Goal: Check status: Check status

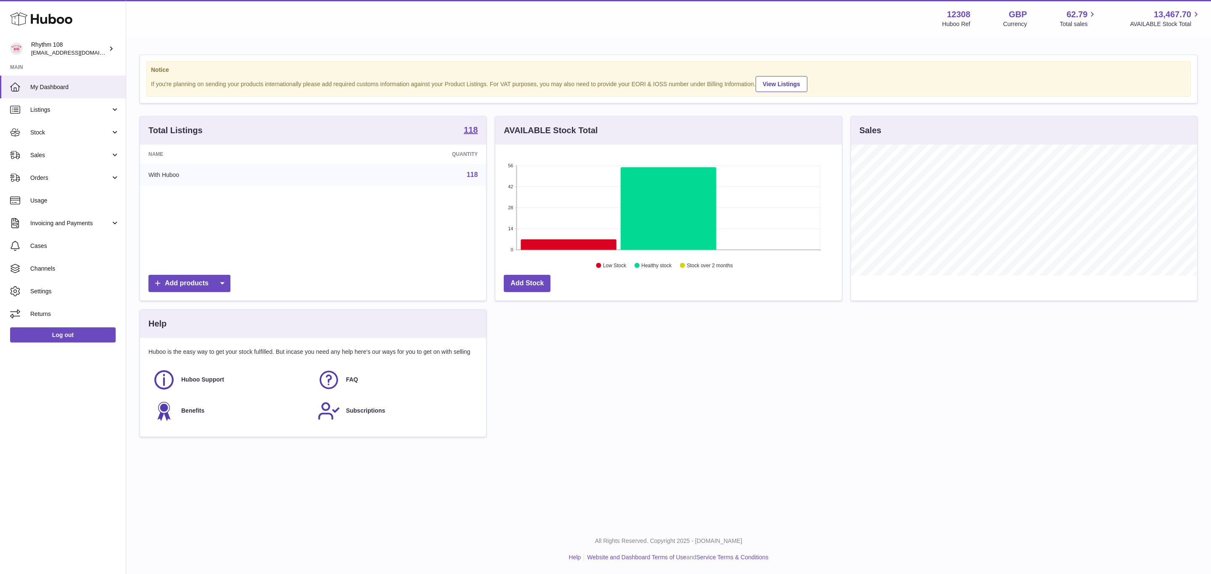
scroll to position [131, 346]
click at [67, 159] on span "Sales" at bounding box center [70, 155] width 80 height 8
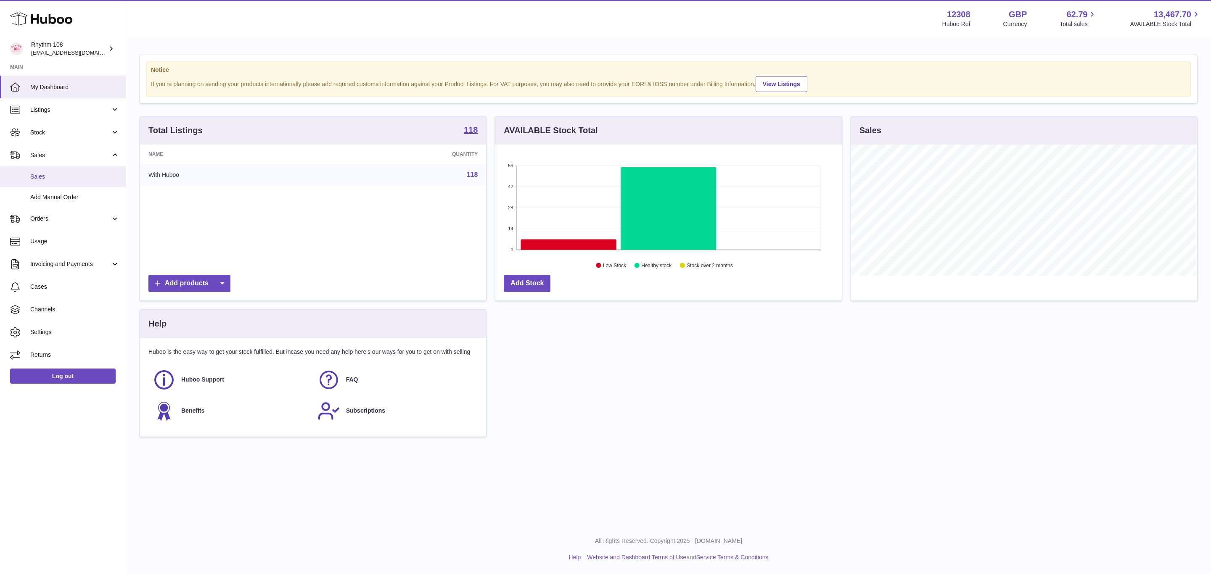
click at [67, 180] on span "Sales" at bounding box center [74, 177] width 89 height 8
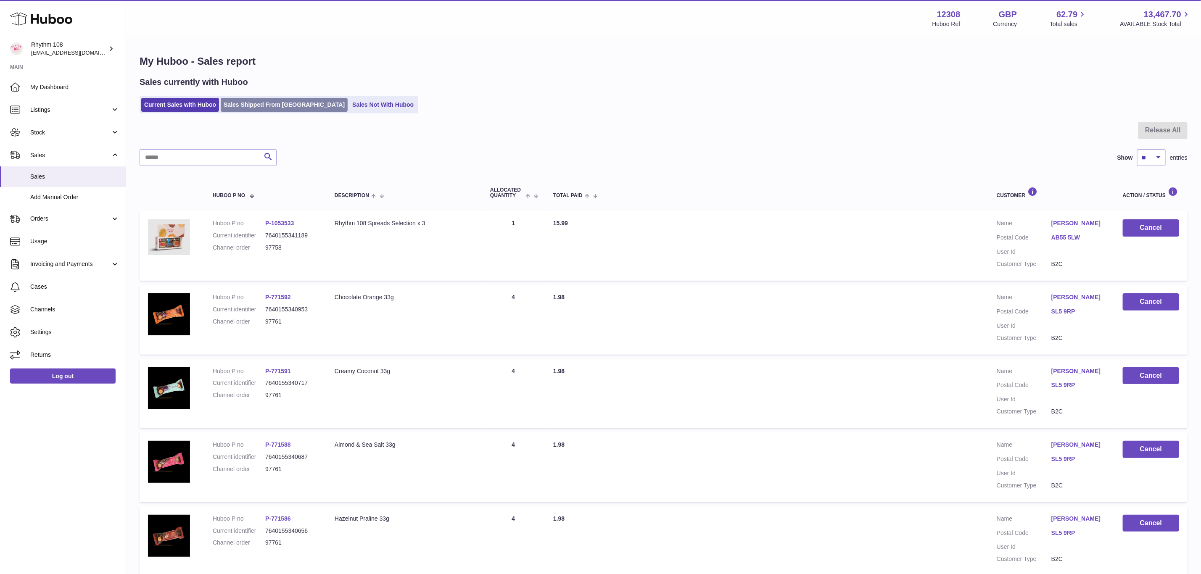
click at [267, 108] on link "Sales Shipped From [GEOGRAPHIC_DATA]" at bounding box center [284, 105] width 127 height 14
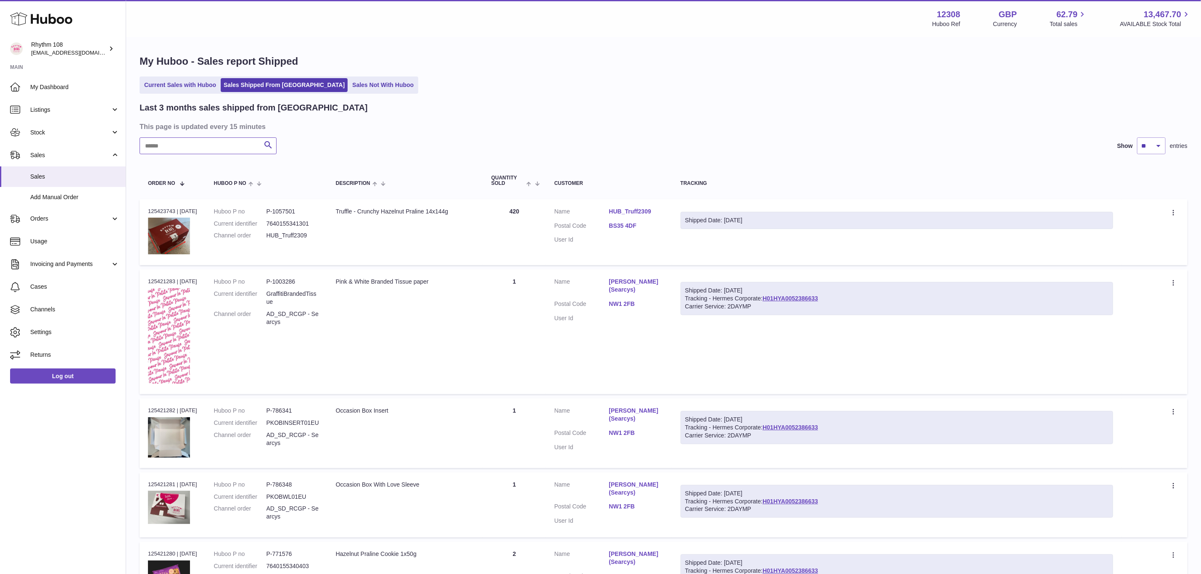
click at [231, 150] on input "text" at bounding box center [208, 145] width 137 height 17
paste input "*****"
type input "*****"
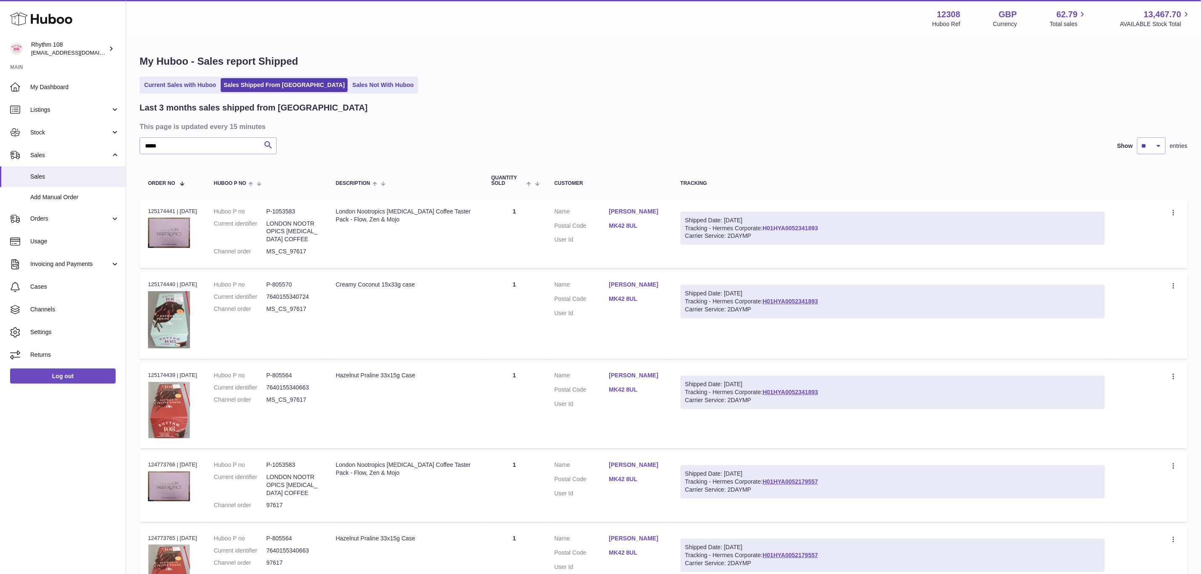
click at [811, 226] on link "H01HYA0052341893" at bounding box center [790, 228] width 55 height 7
drag, startPoint x: 318, startPoint y: 248, endPoint x: 268, endPoint y: 248, distance: 50.4
click at [268, 248] on dl "Huboo P no P-1053583 Current identifier LONDON NOOTROPICS ADAPTOGENIC COFFEE Ch…" at bounding box center [266, 234] width 105 height 52
copy dl "MS_CS_97617"
click at [50, 283] on span "Cases" at bounding box center [74, 287] width 89 height 8
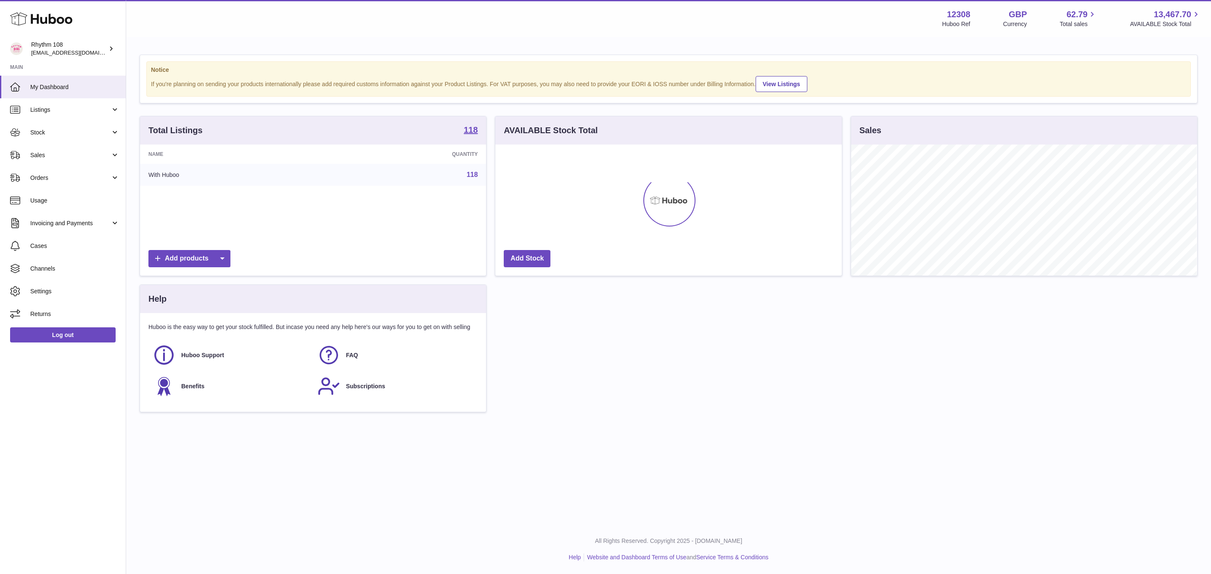
scroll to position [131, 346]
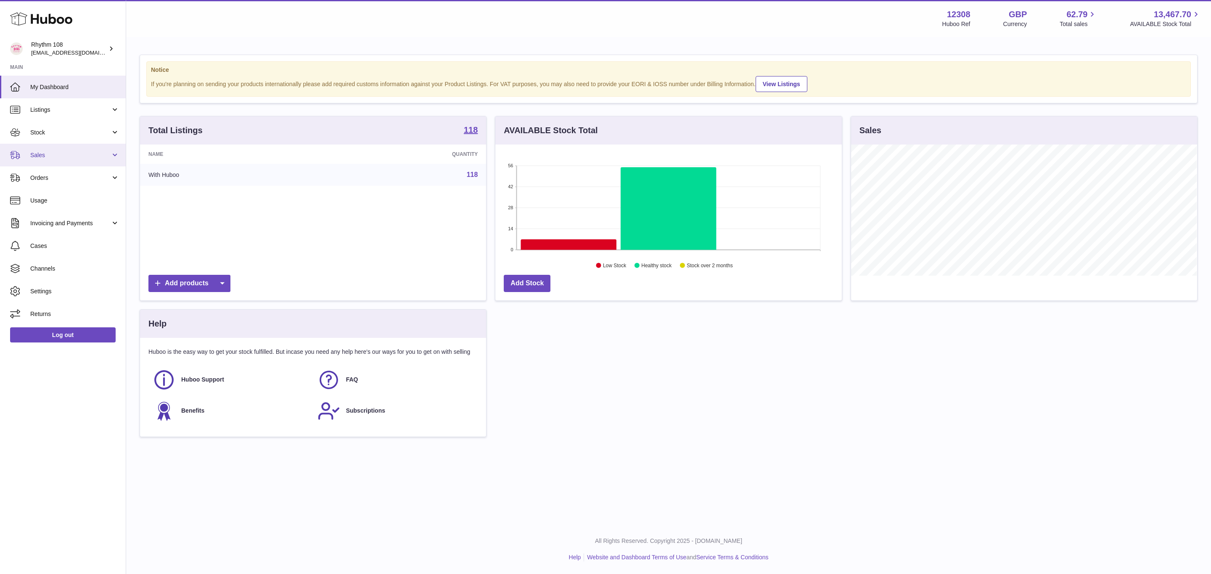
click at [50, 160] on link "Sales" at bounding box center [63, 155] width 126 height 23
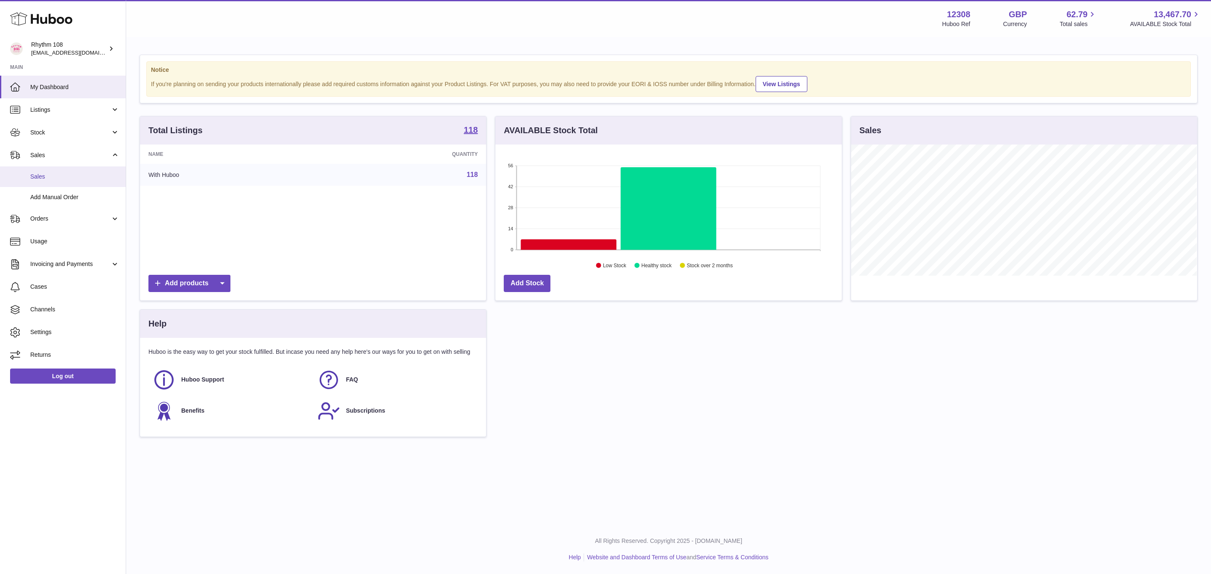
click at [52, 179] on span "Sales" at bounding box center [74, 177] width 89 height 8
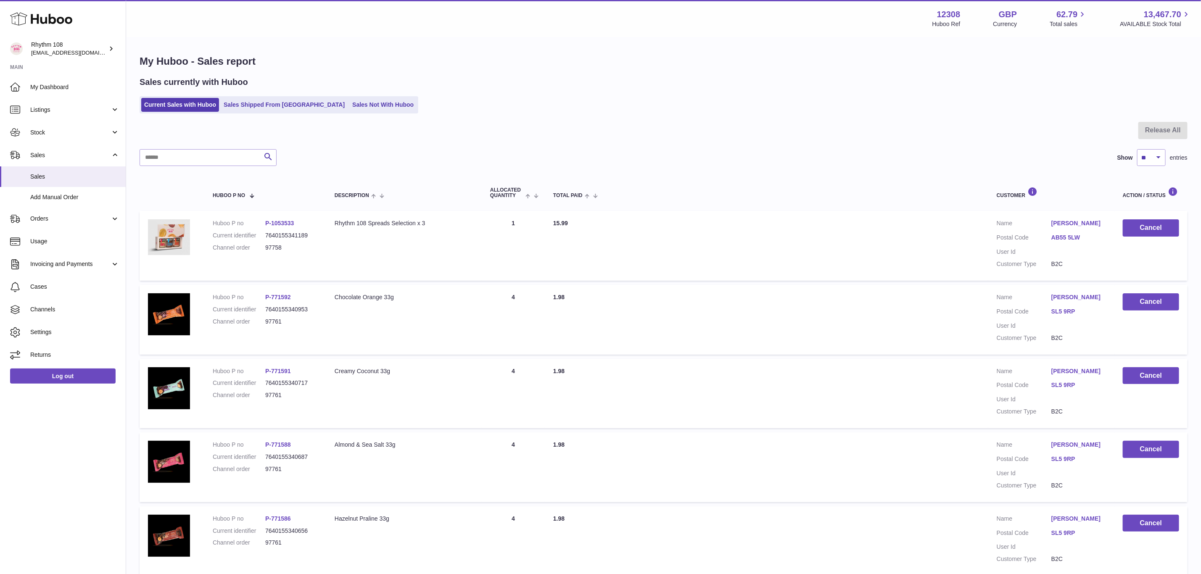
click at [242, 113] on ul "Current Sales with Huboo Sales Shipped From Huboo Sales Not With Huboo" at bounding box center [279, 104] width 279 height 17
click at [244, 109] on link "Sales Shipped From [GEOGRAPHIC_DATA]" at bounding box center [284, 105] width 127 height 14
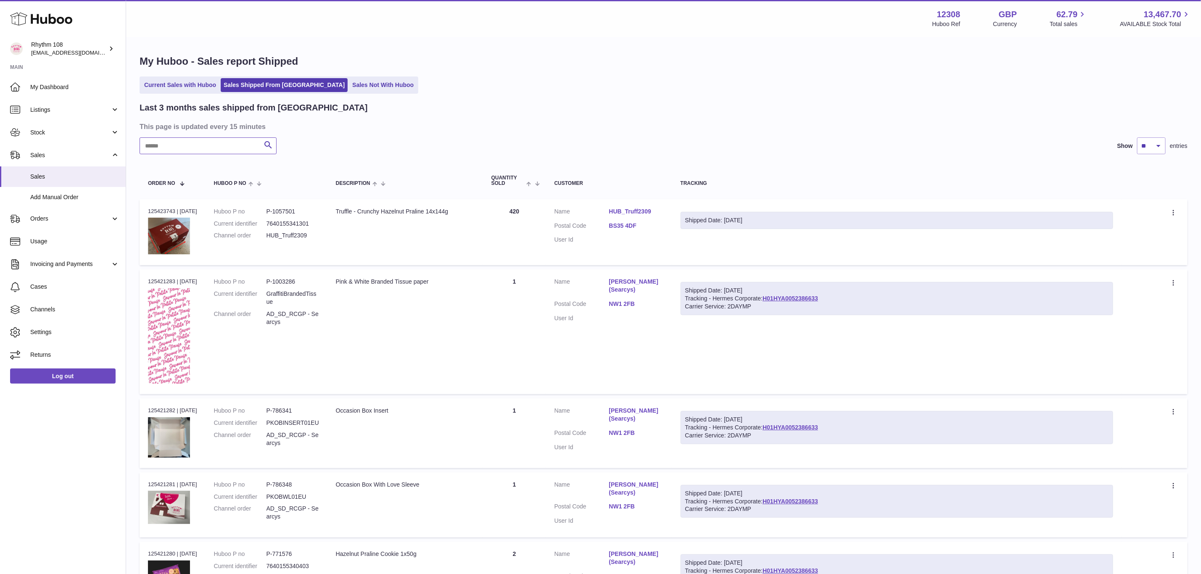
click at [183, 150] on input "text" at bounding box center [208, 145] width 137 height 17
paste input "*****"
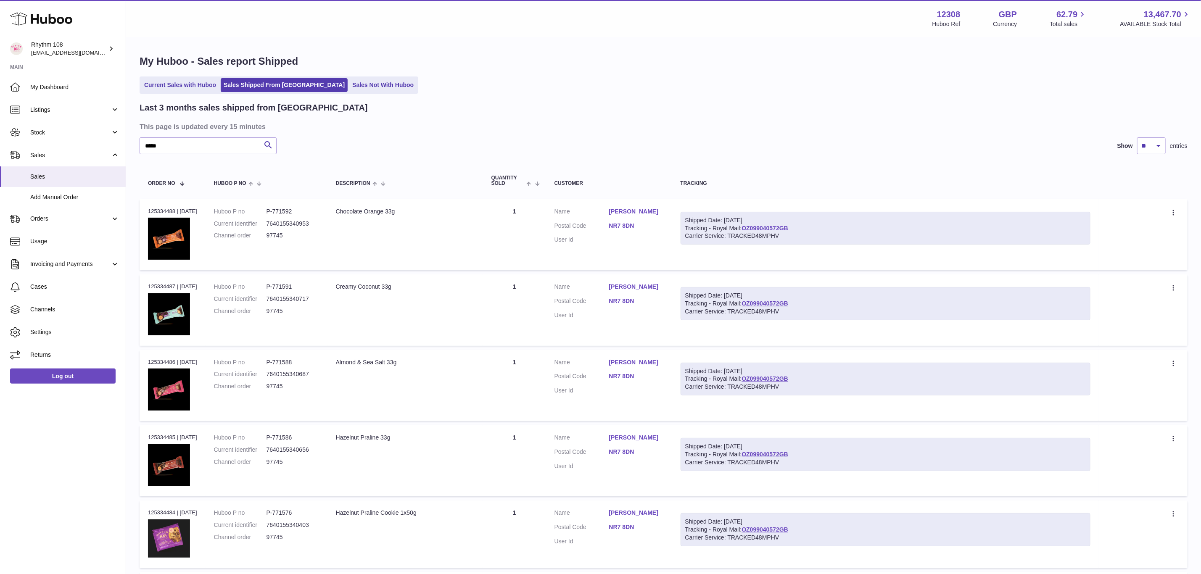
click at [786, 226] on link "OZ099040572GB" at bounding box center [765, 228] width 47 height 7
drag, startPoint x: 171, startPoint y: 145, endPoint x: 104, endPoint y: 153, distance: 67.3
click at [104, 153] on div "Huboo Rhythm 108 orders@rhythm108.com Main My Dashboard Listings Not with Huboo…" at bounding box center [600, 557] width 1201 height 1114
paste input "text"
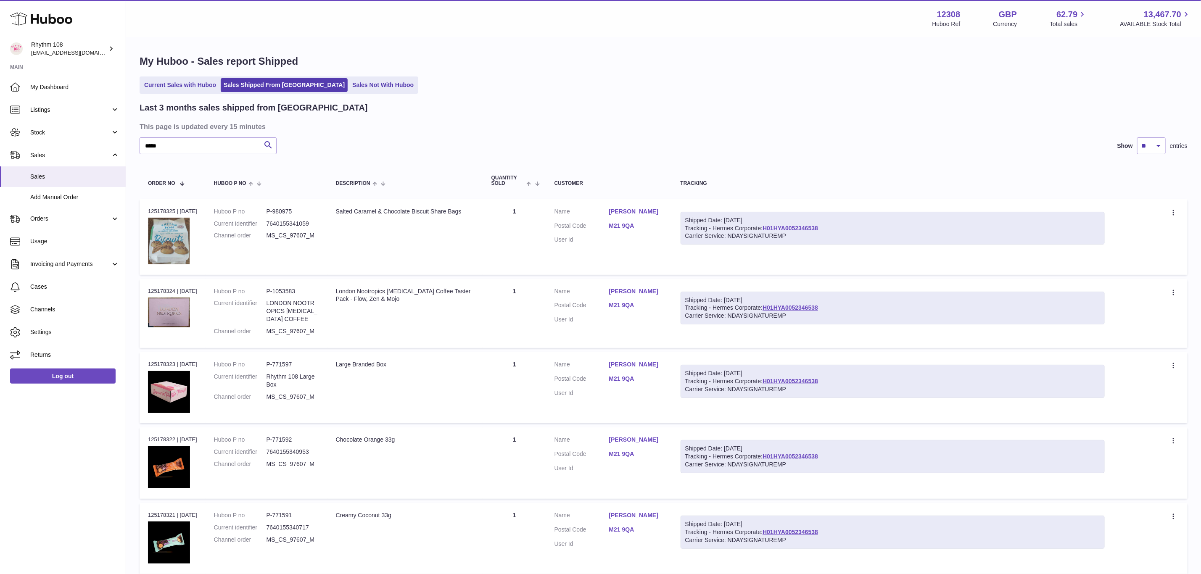
click at [805, 225] on link "H01HYA0052346538" at bounding box center [790, 228] width 55 height 7
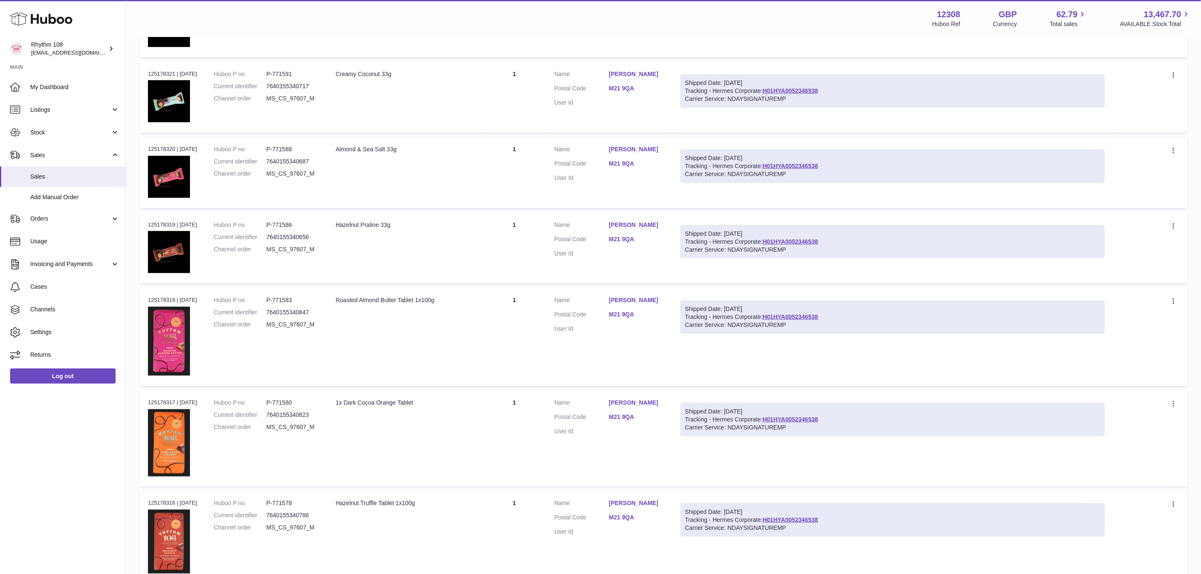
scroll to position [540, 0]
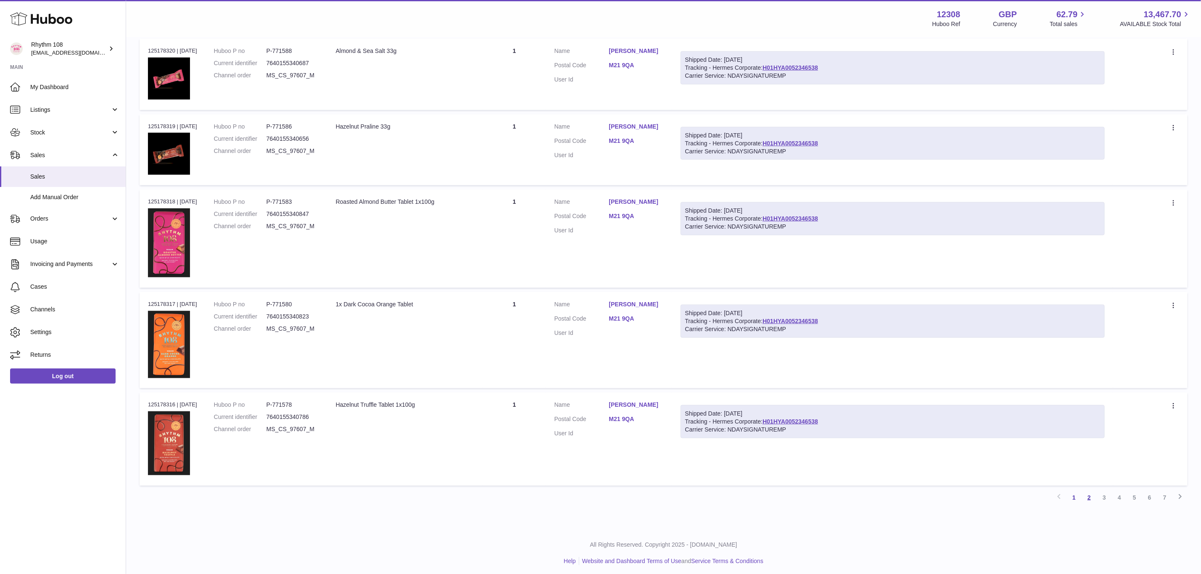
click at [1092, 497] on link "2" at bounding box center [1089, 497] width 15 height 15
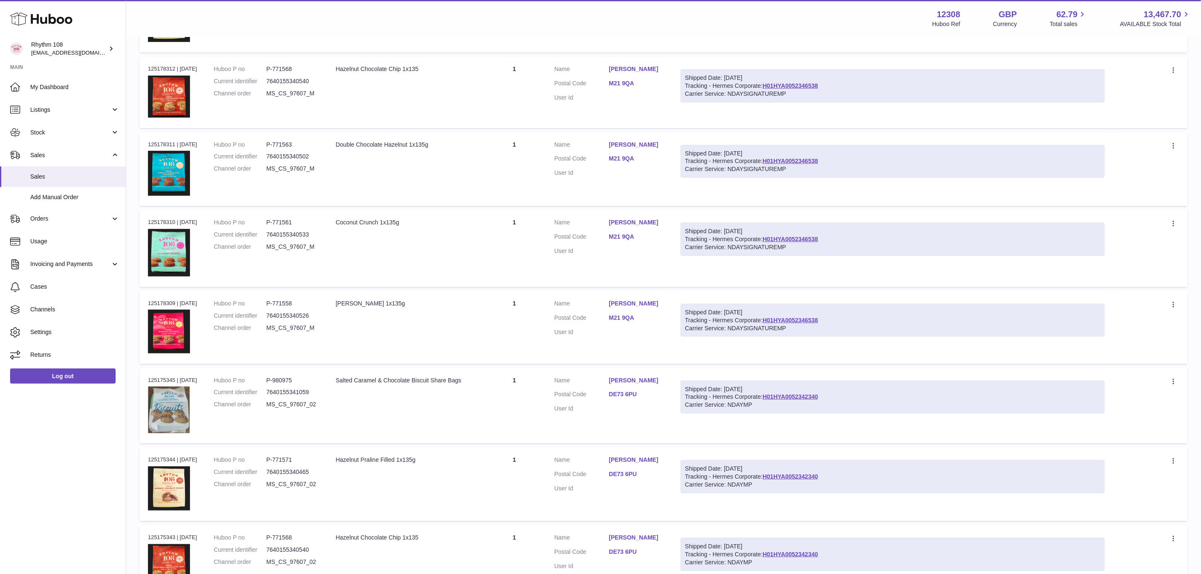
scroll to position [478, 0]
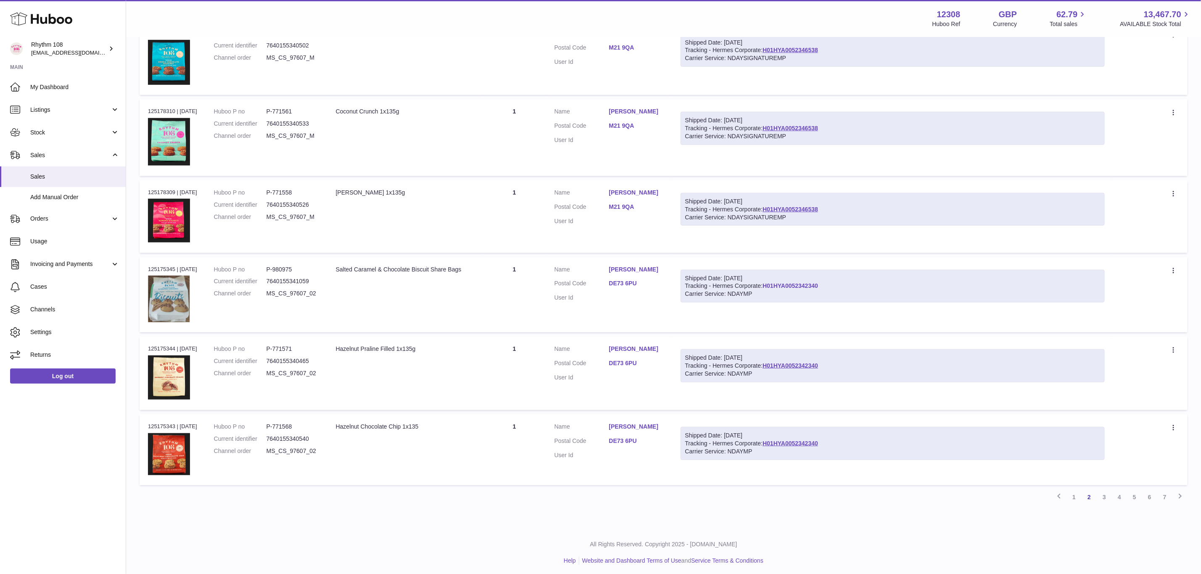
click at [797, 282] on link "H01HYA0052342340" at bounding box center [790, 285] width 55 height 7
click at [1102, 496] on link "3" at bounding box center [1104, 497] width 15 height 15
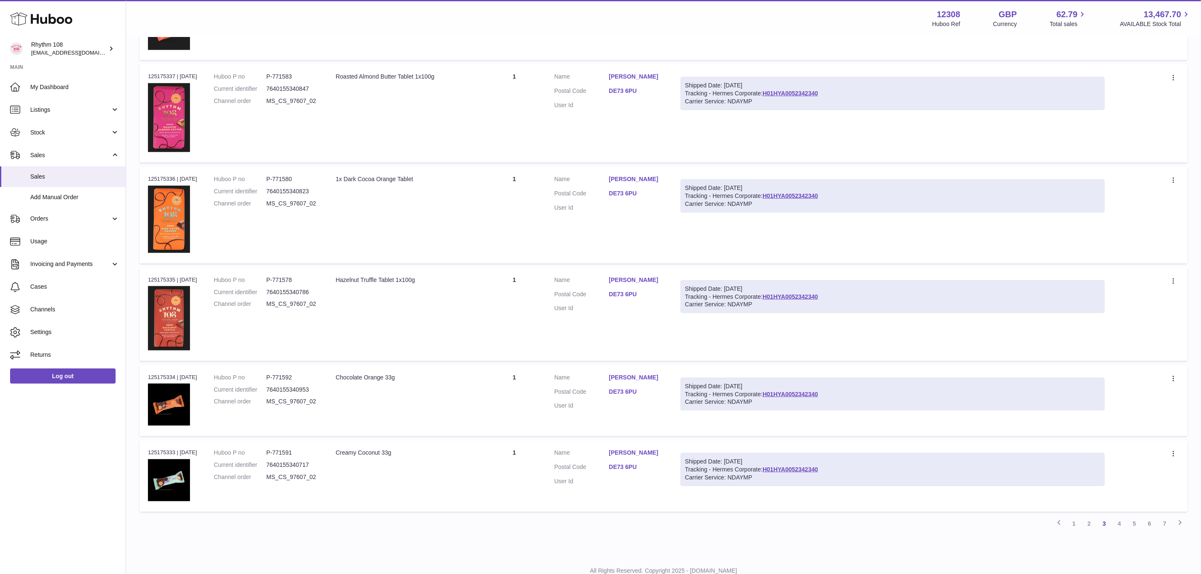
scroll to position [544, 0]
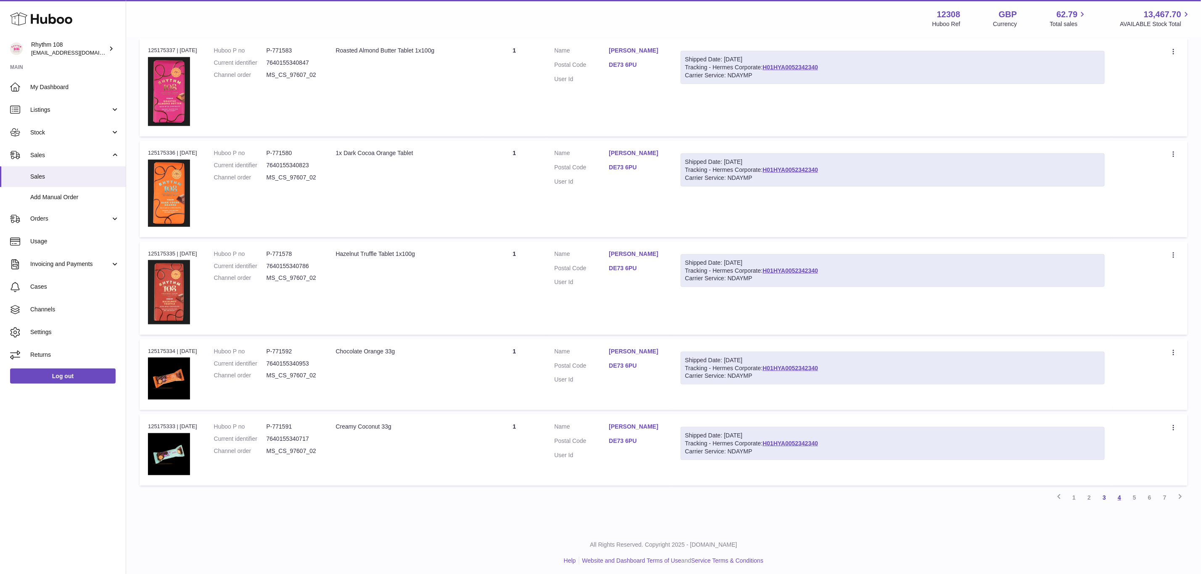
click at [1121, 493] on link "4" at bounding box center [1119, 497] width 15 height 15
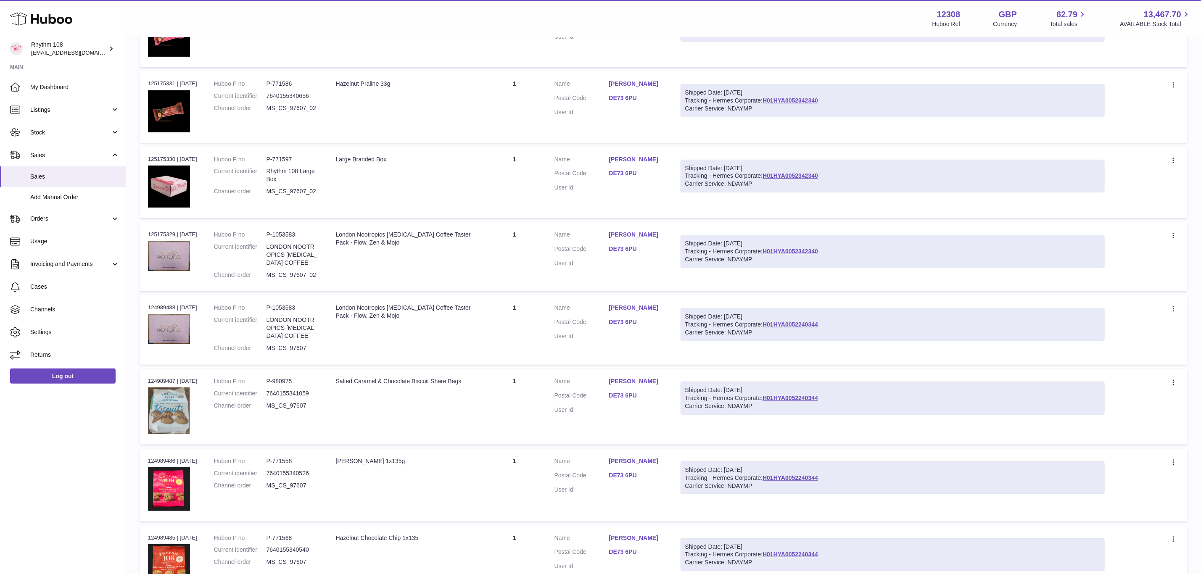
scroll to position [227, 0]
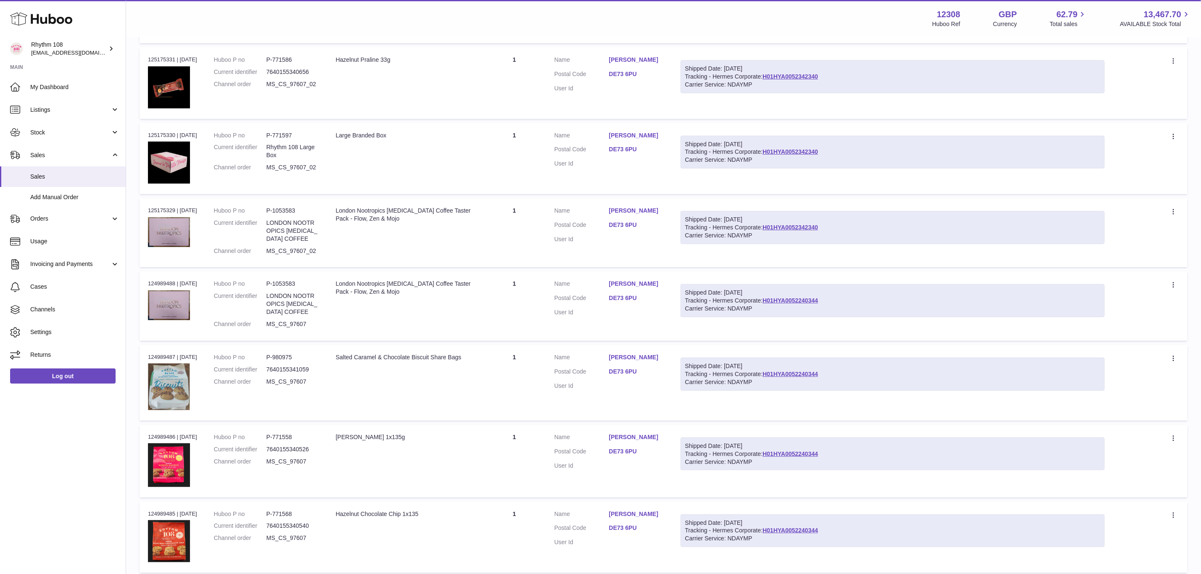
click at [791, 302] on div "Shipped Date: 19th Sep 2025 Tracking - Hermes Corporate: H01HYA0052240344 Carri…" at bounding box center [893, 300] width 424 height 33
click at [789, 298] on link "H01HYA0052240344" at bounding box center [790, 300] width 55 height 7
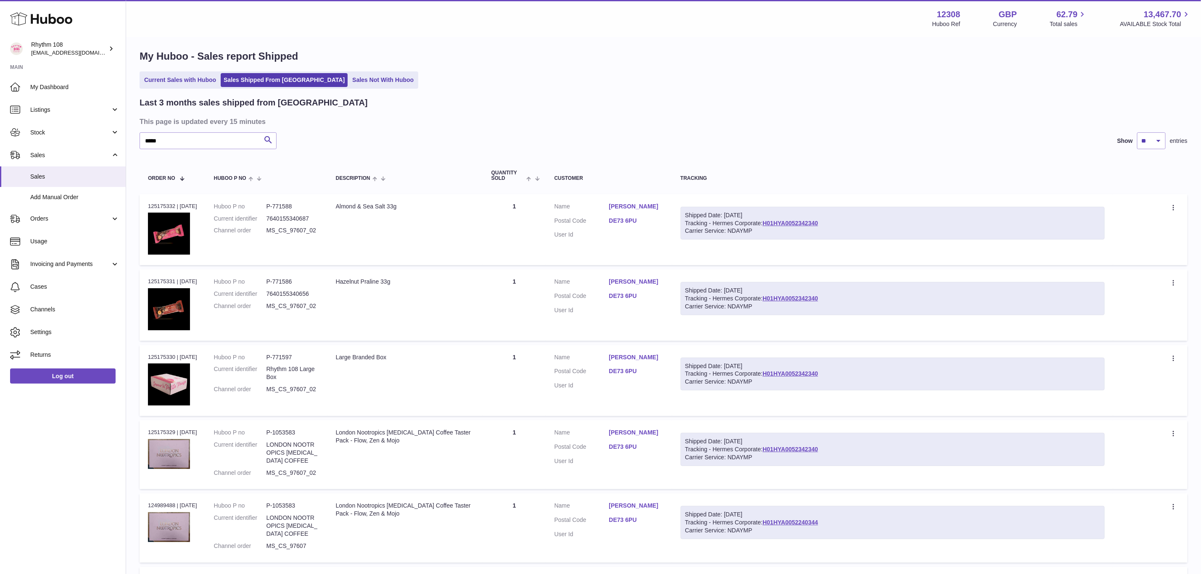
scroll to position [0, 0]
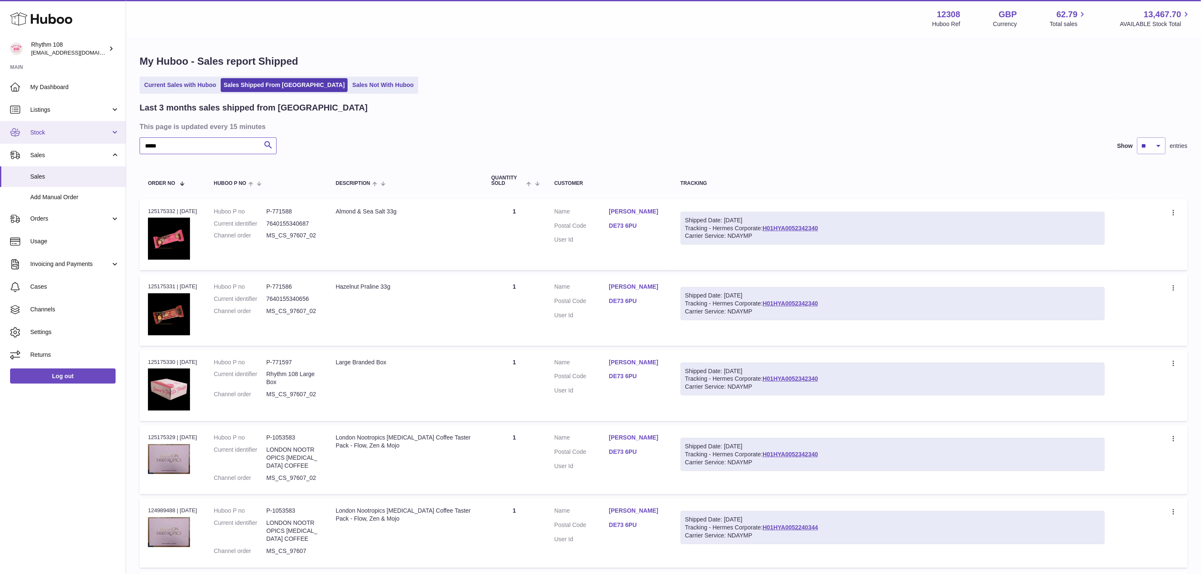
drag, startPoint x: 206, startPoint y: 139, endPoint x: 38, endPoint y: 131, distance: 167.9
click at [38, 131] on div "Huboo Rhythm 108 orders@rhythm108.com Main My Dashboard Listings Not with Huboo…" at bounding box center [600, 524] width 1201 height 1048
paste input "text"
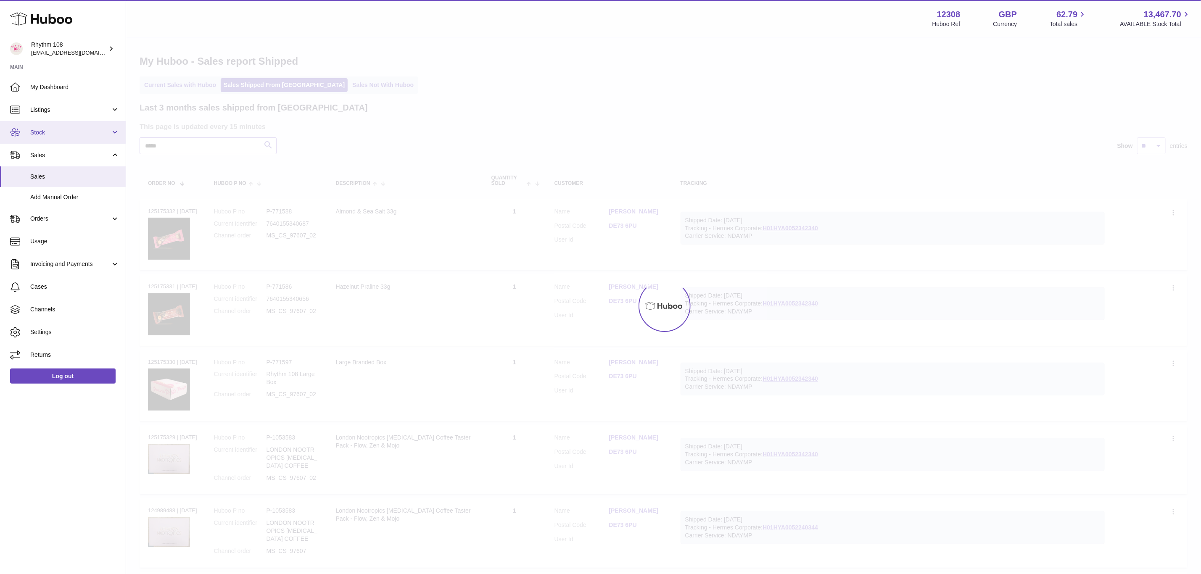
type input "*****"
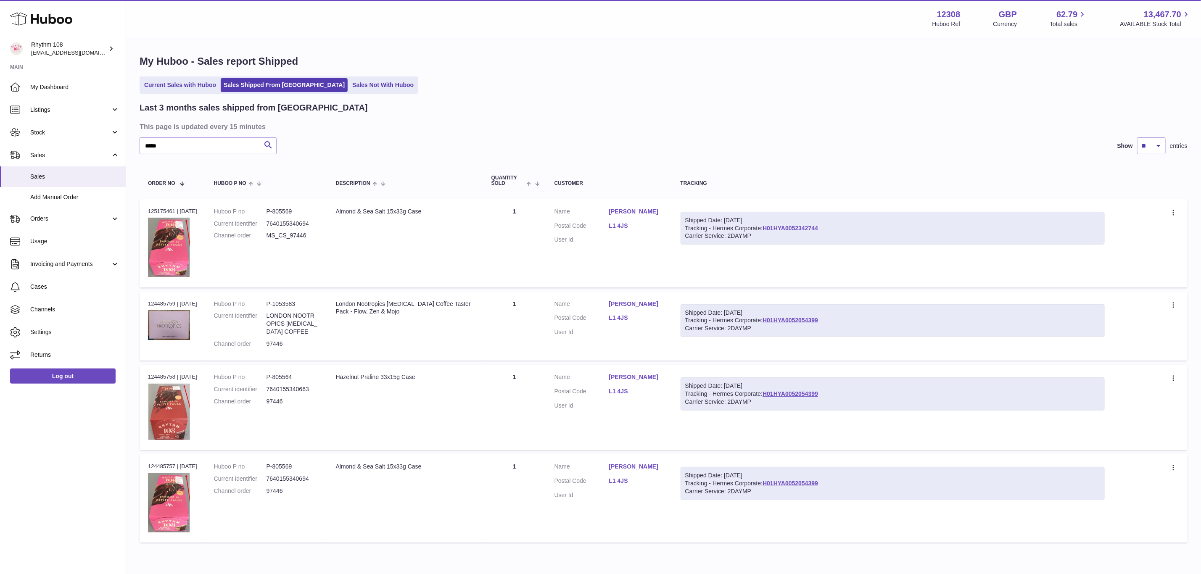
click at [802, 226] on link "H01HYA0052342744" at bounding box center [790, 228] width 55 height 7
click at [351, 88] on link "Sales Not With Huboo" at bounding box center [382, 85] width 67 height 14
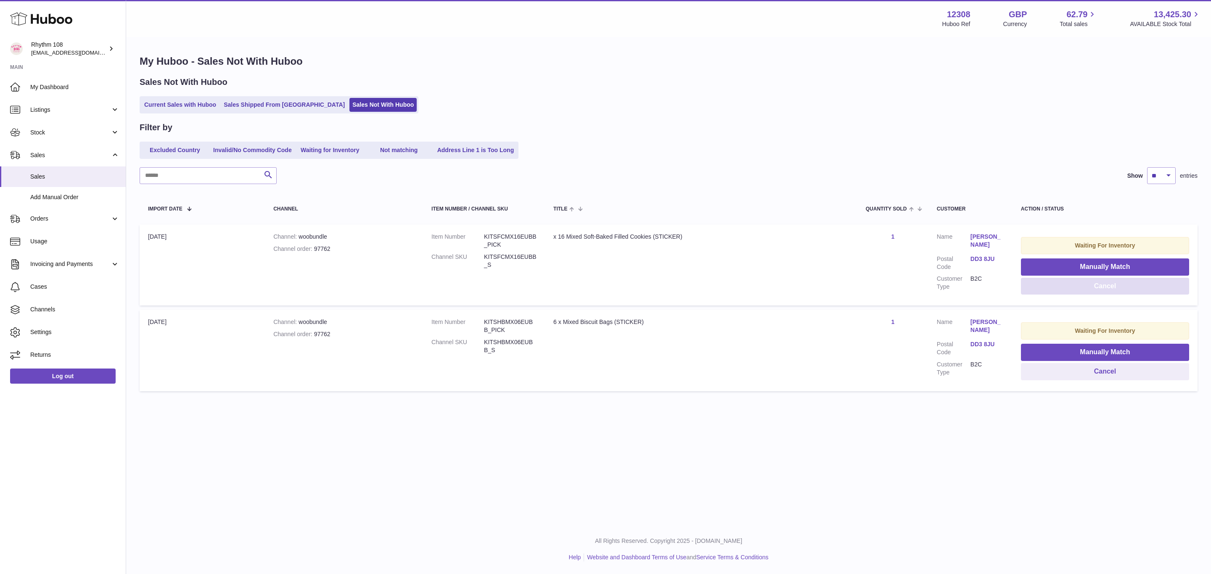
click at [1120, 284] on button "Cancel" at bounding box center [1105, 286] width 168 height 17
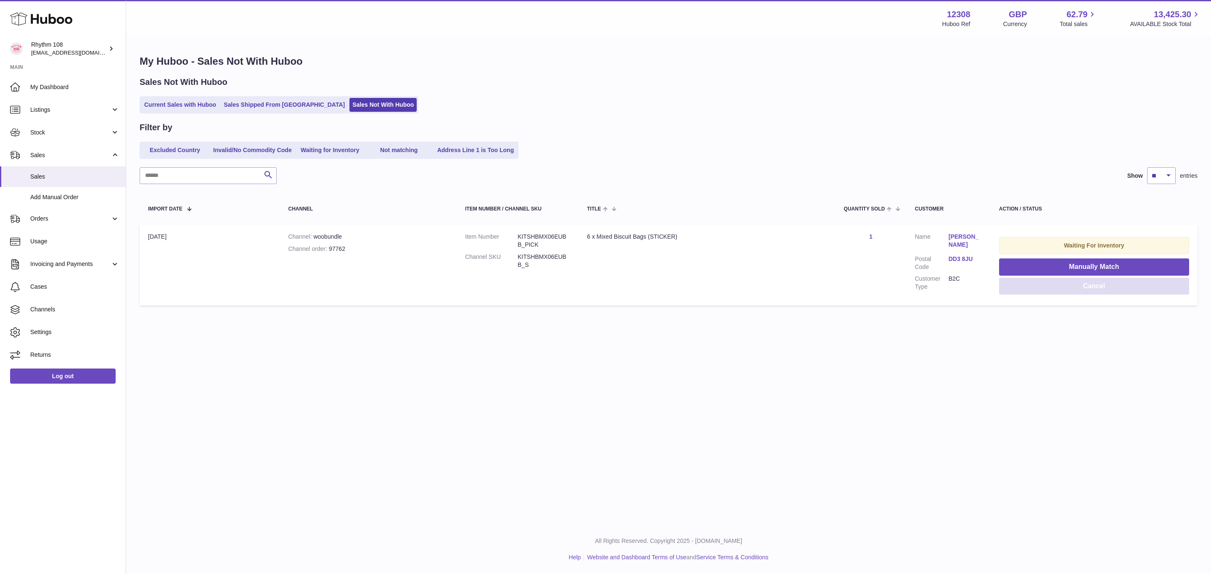
click at [1118, 288] on button "Cancel" at bounding box center [1094, 286] width 190 height 17
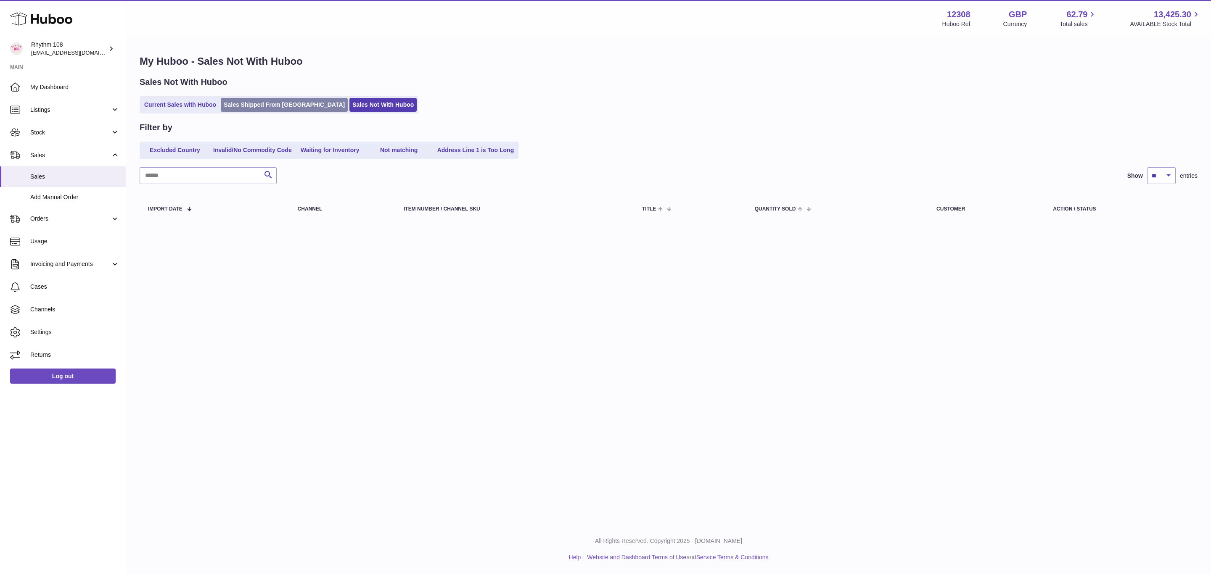
click at [280, 108] on link "Sales Shipped From [GEOGRAPHIC_DATA]" at bounding box center [284, 105] width 127 height 14
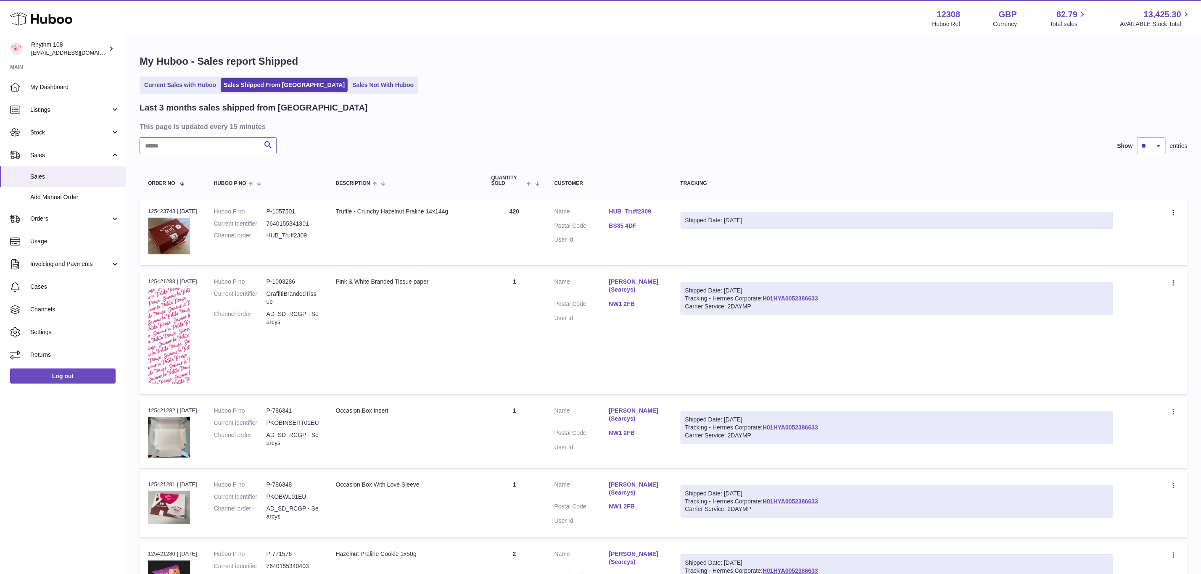
click at [204, 144] on input "text" at bounding box center [208, 145] width 137 height 17
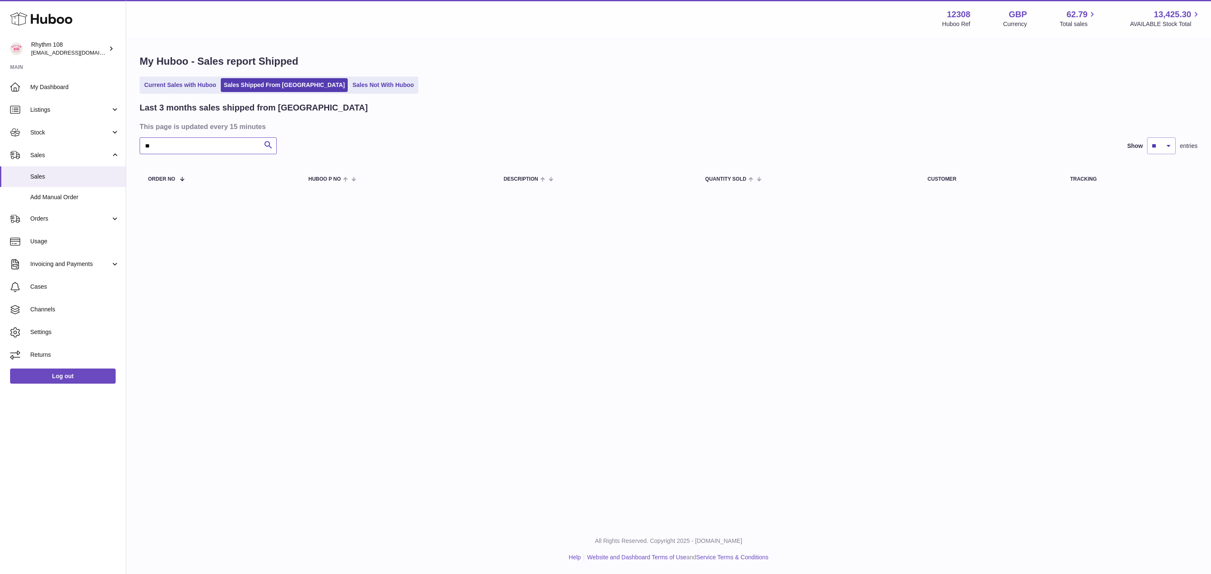
type input "**"
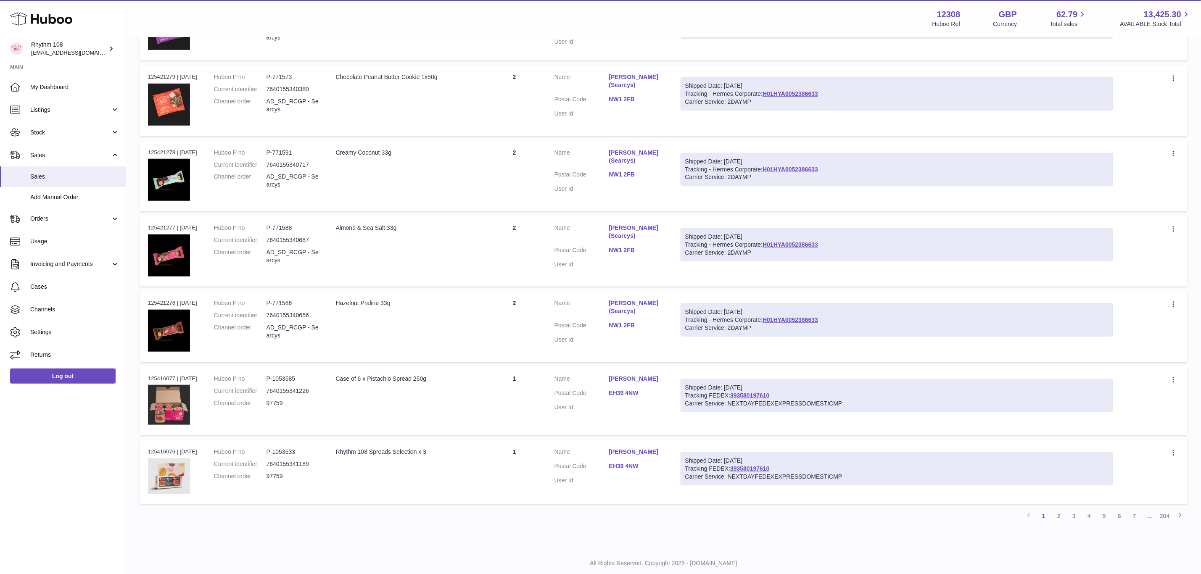
scroll to position [497, 0]
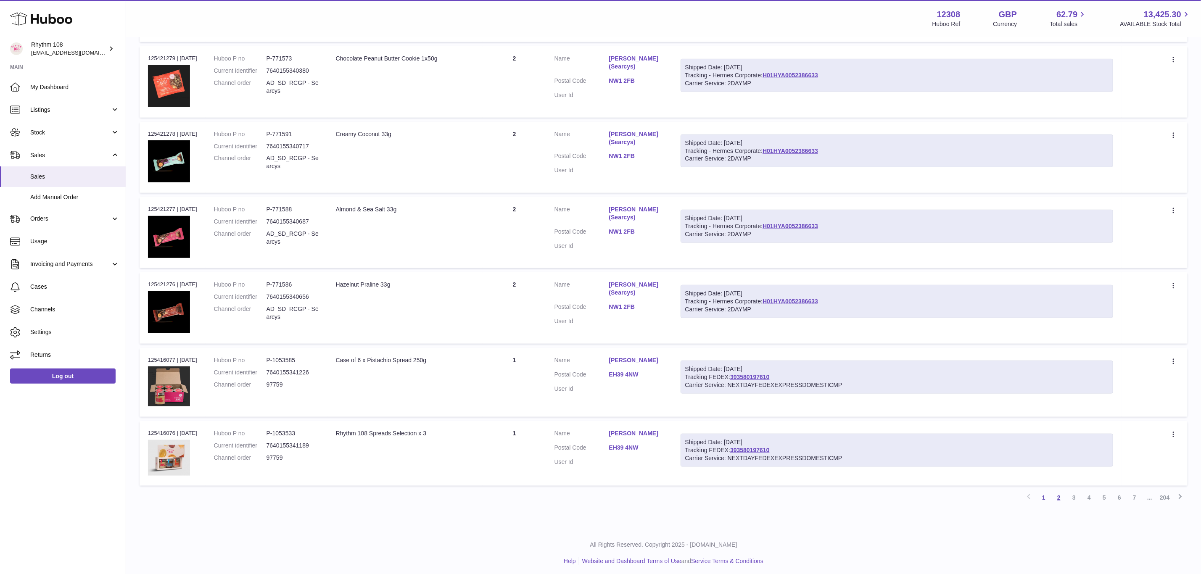
click at [1060, 495] on link "2" at bounding box center [1058, 497] width 15 height 15
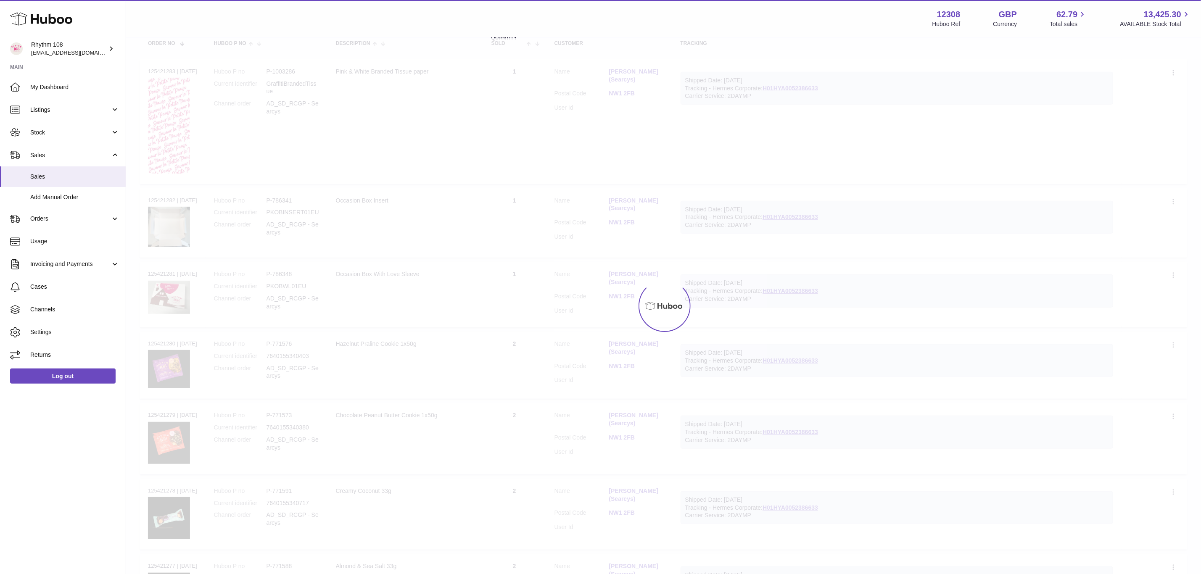
scroll to position [38, 0]
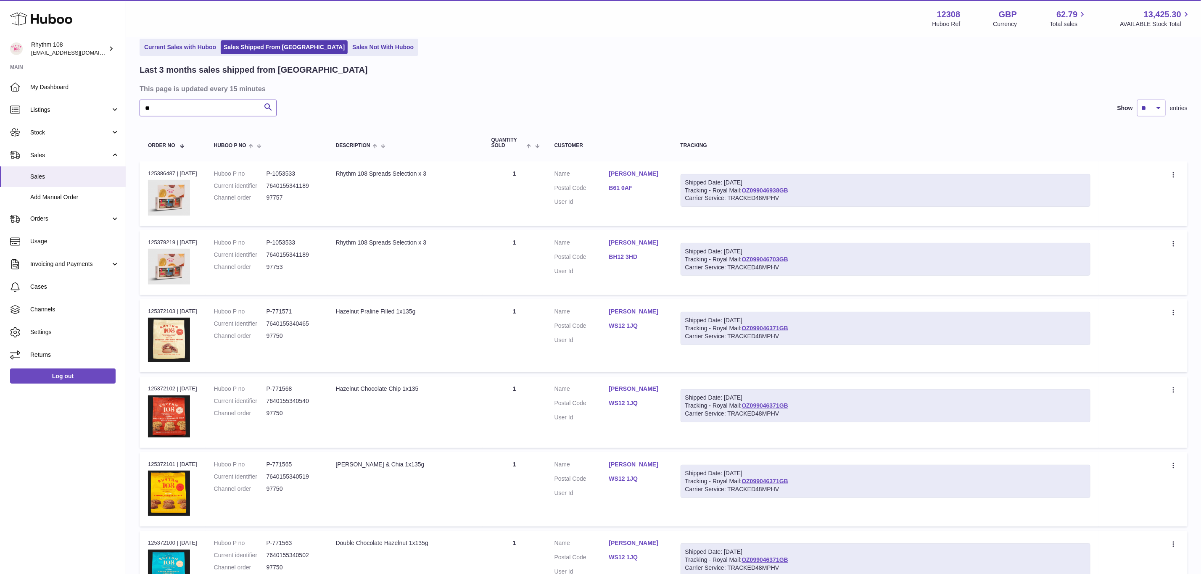
click at [223, 108] on input "**" at bounding box center [208, 108] width 137 height 17
click at [265, 53] on link "Sales Shipped From [GEOGRAPHIC_DATA]" at bounding box center [284, 47] width 127 height 14
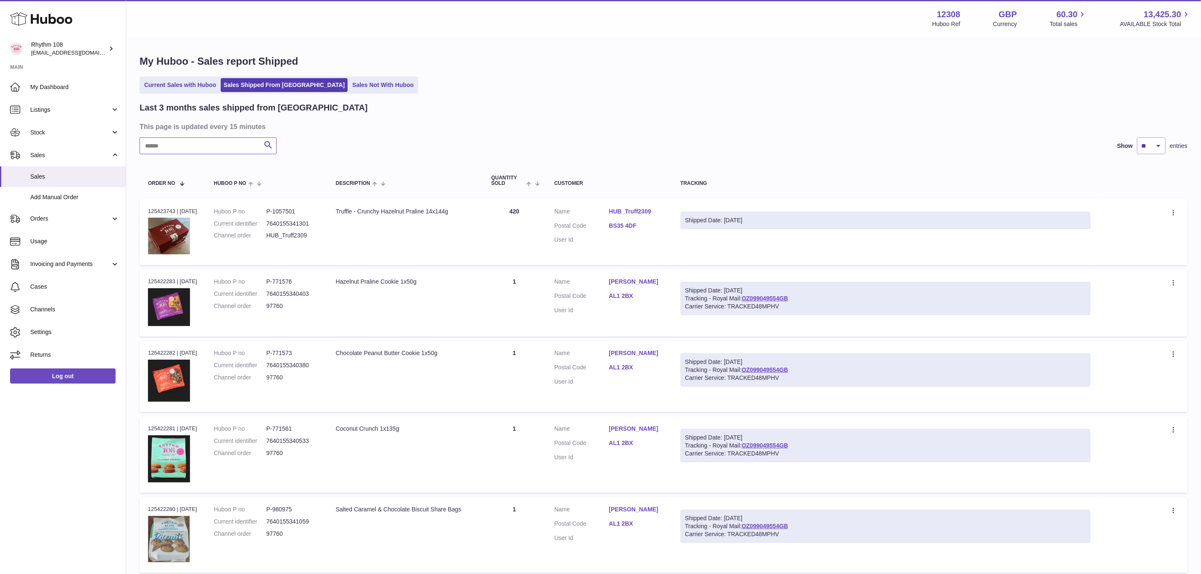
click at [149, 150] on input "text" at bounding box center [208, 145] width 137 height 17
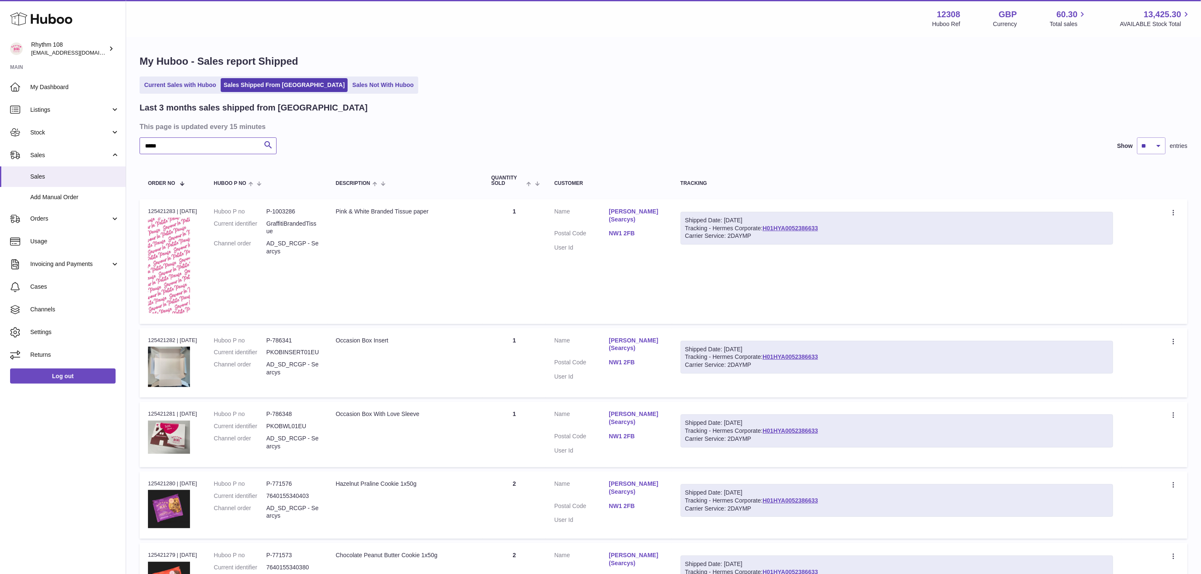
type input "*****"
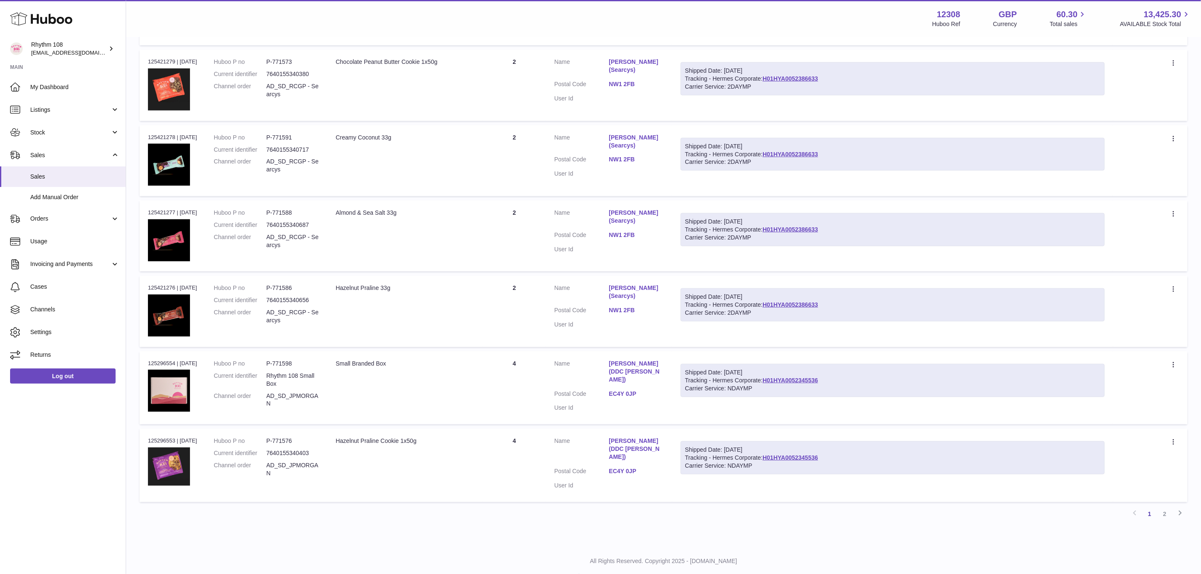
scroll to position [502, 0]
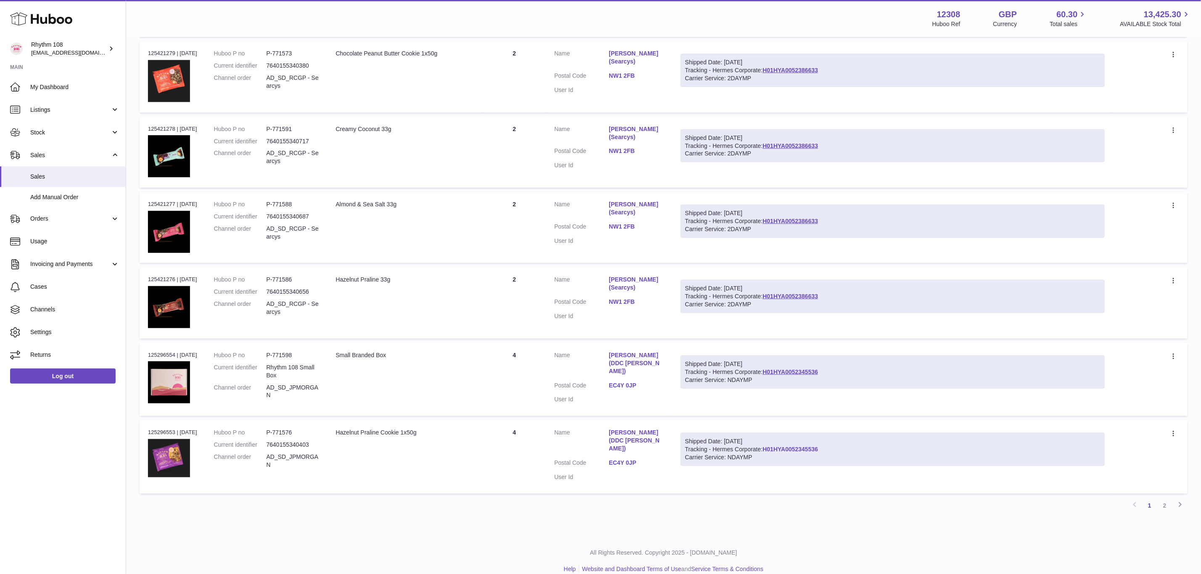
click at [798, 446] on link "H01HYA0052345536" at bounding box center [790, 449] width 55 height 7
click at [609, 517] on div "My Huboo - Sales report Shipped Current Sales with Huboo Sales Shipped From [GE…" at bounding box center [663, 36] width 1075 height 1000
